Goal: Transaction & Acquisition: Purchase product/service

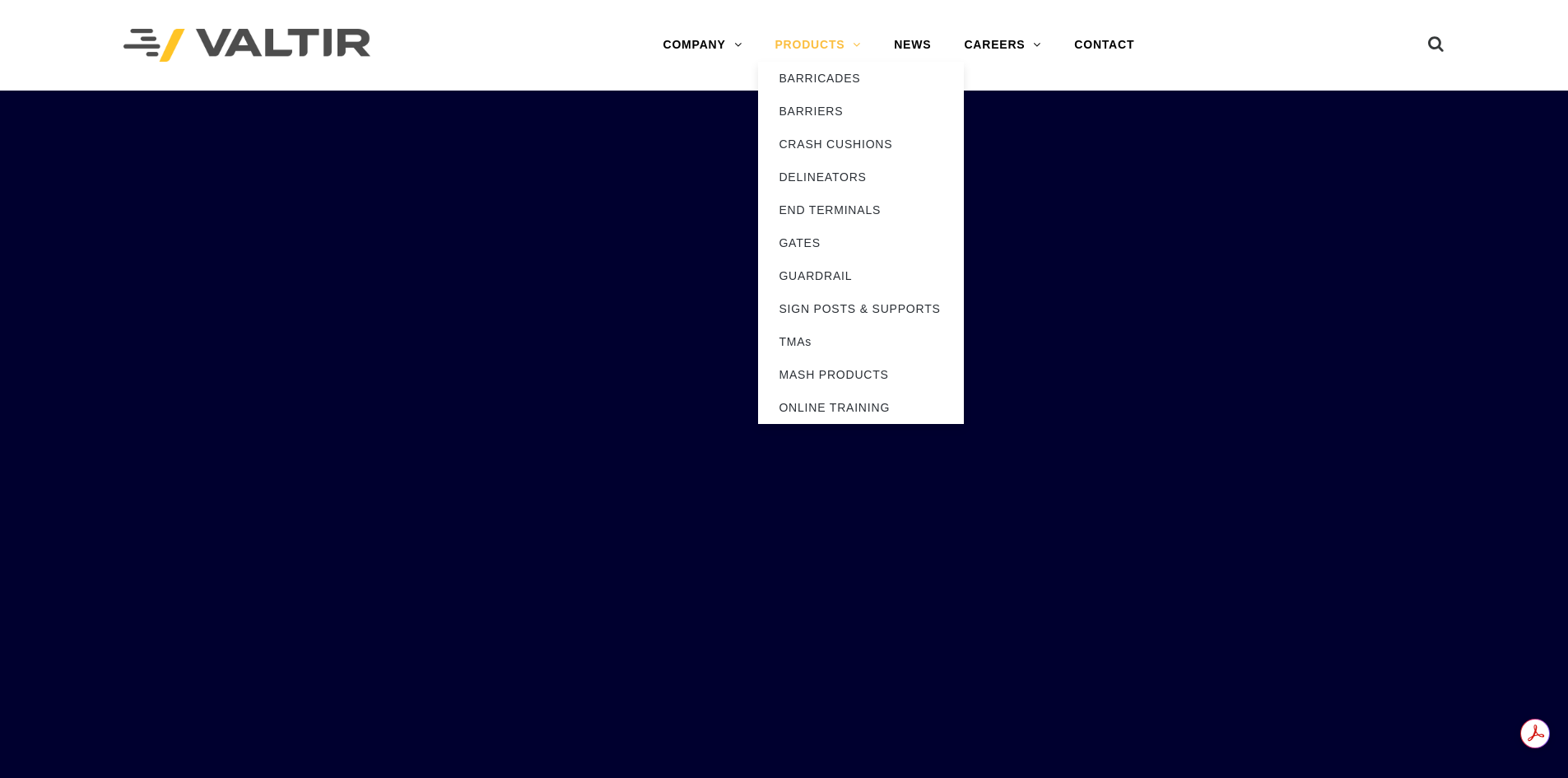
click at [812, 38] on link "PRODUCTS" at bounding box center [817, 45] width 119 height 33
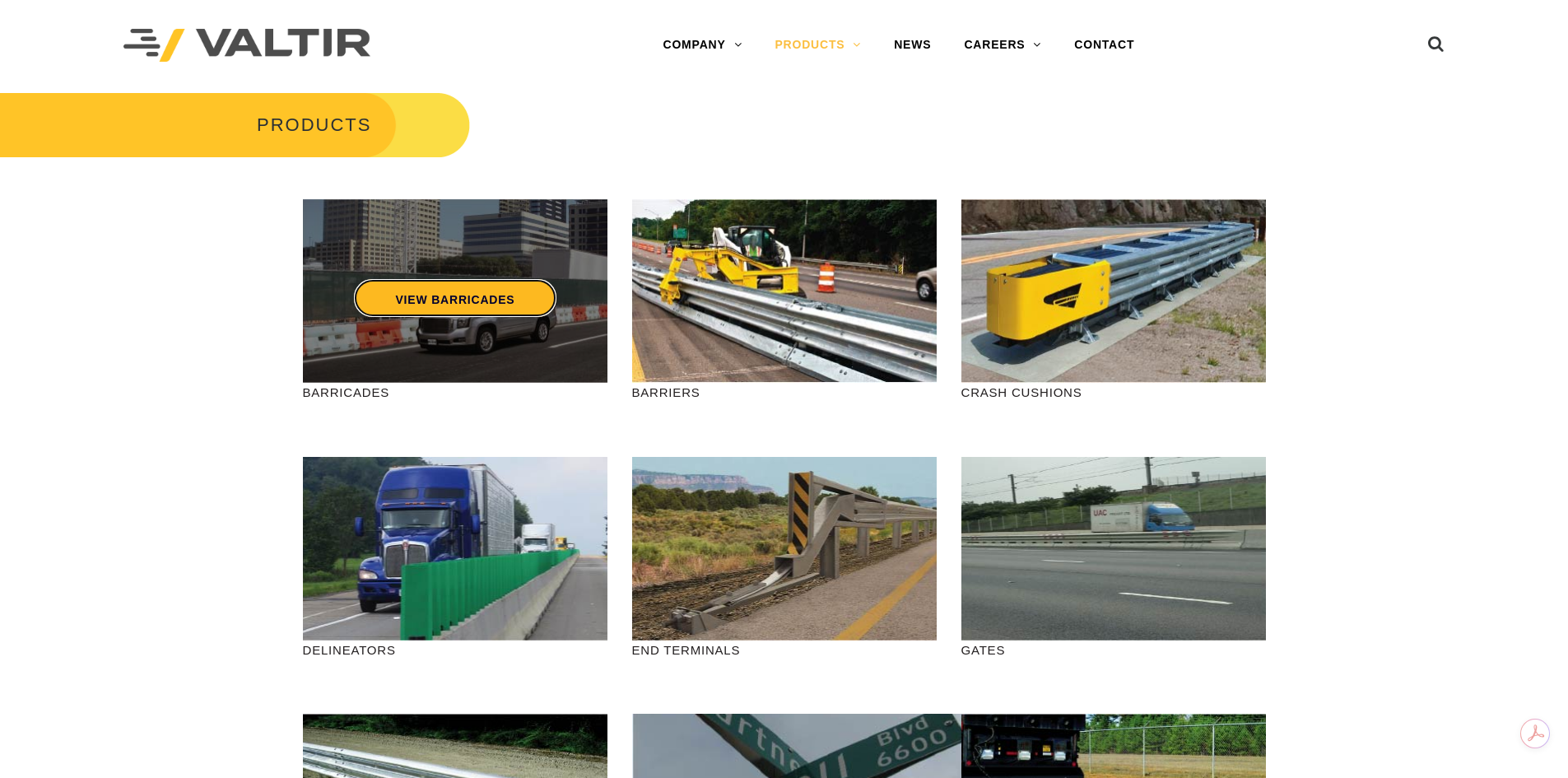
click at [415, 292] on link "VIEW BARRICADES" at bounding box center [455, 298] width 202 height 37
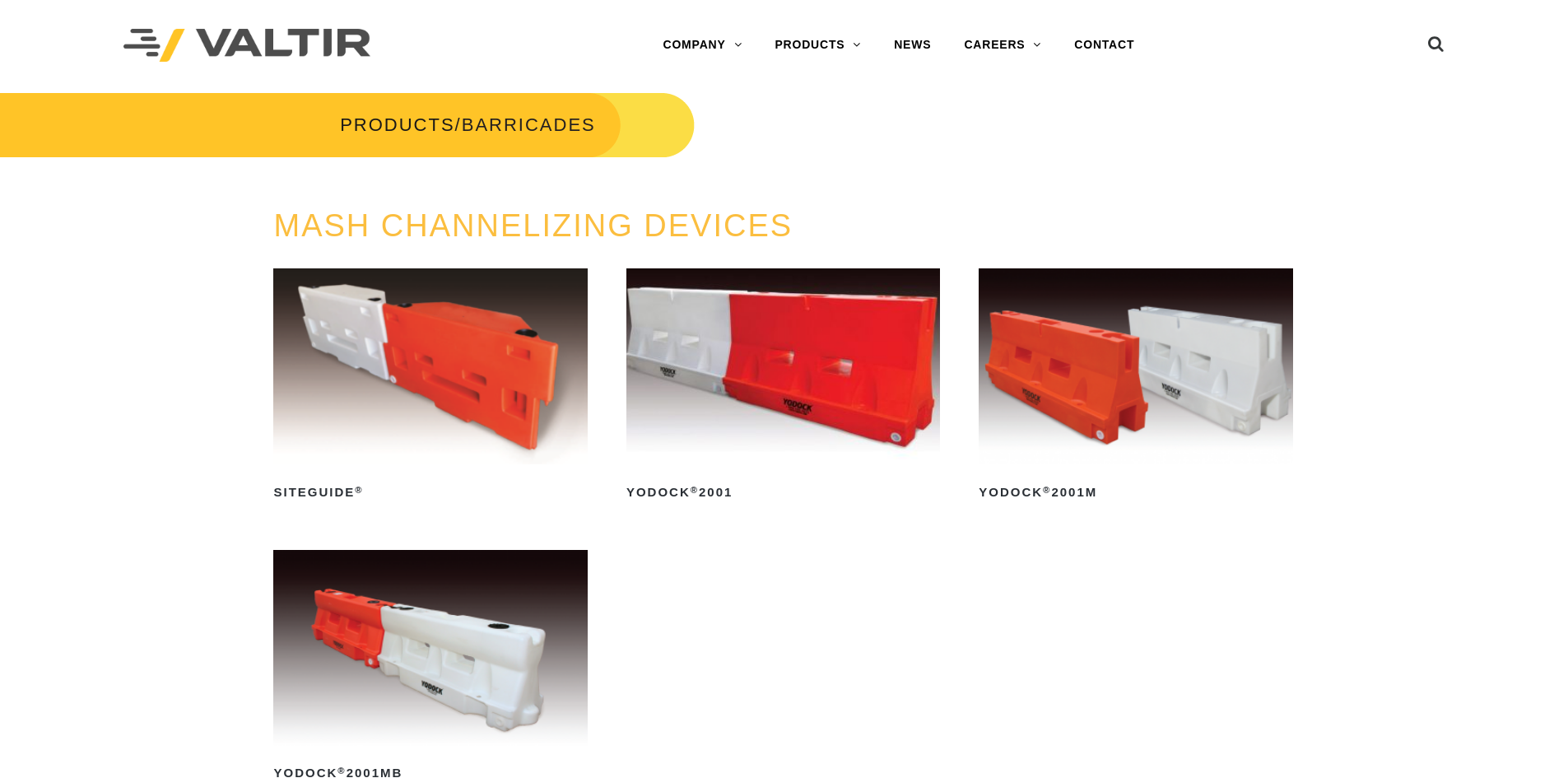
click at [840, 369] on img at bounding box center [783, 366] width 314 height 196
